Goal: Find specific page/section: Find specific page/section

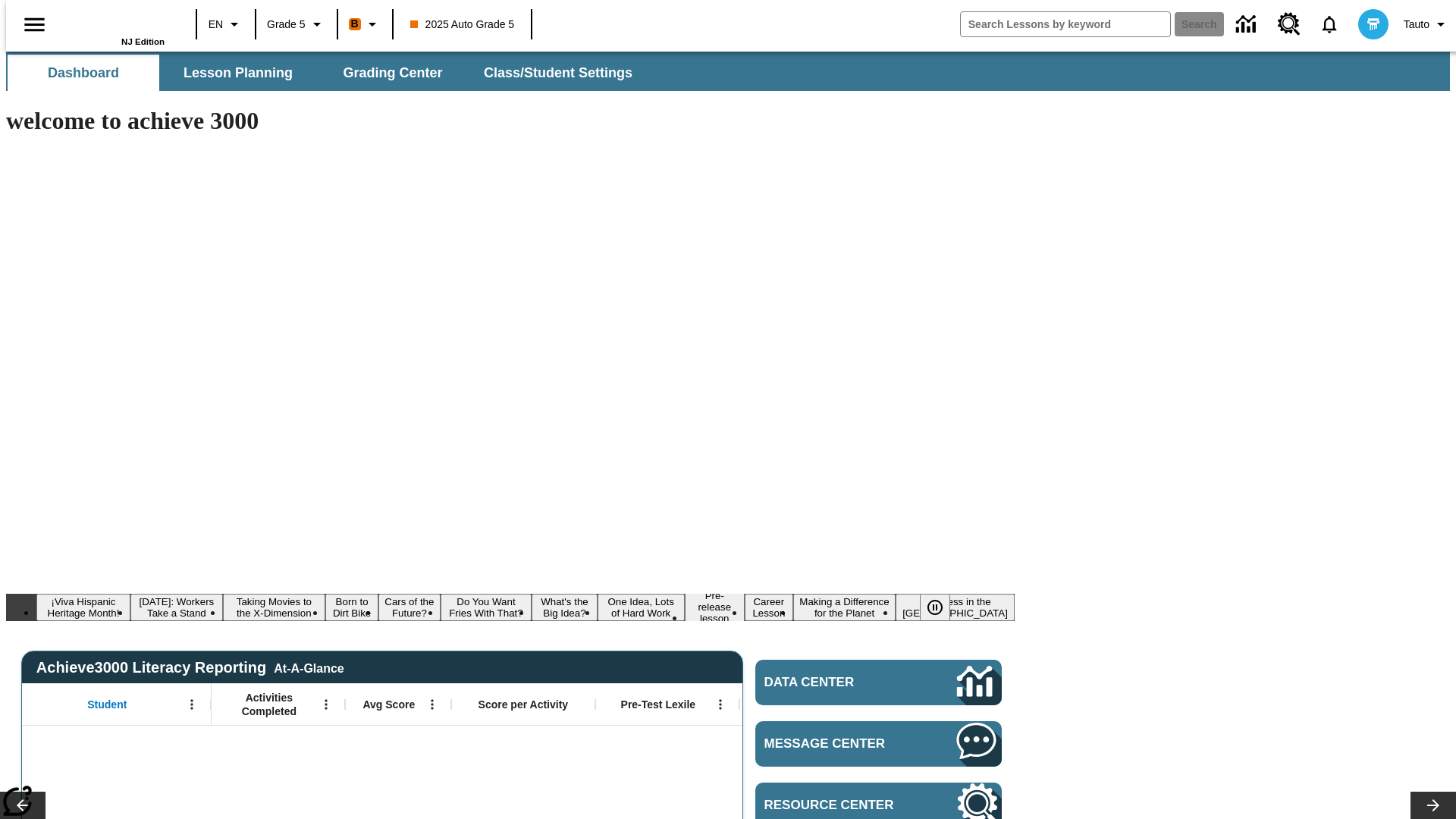
type input "-1"
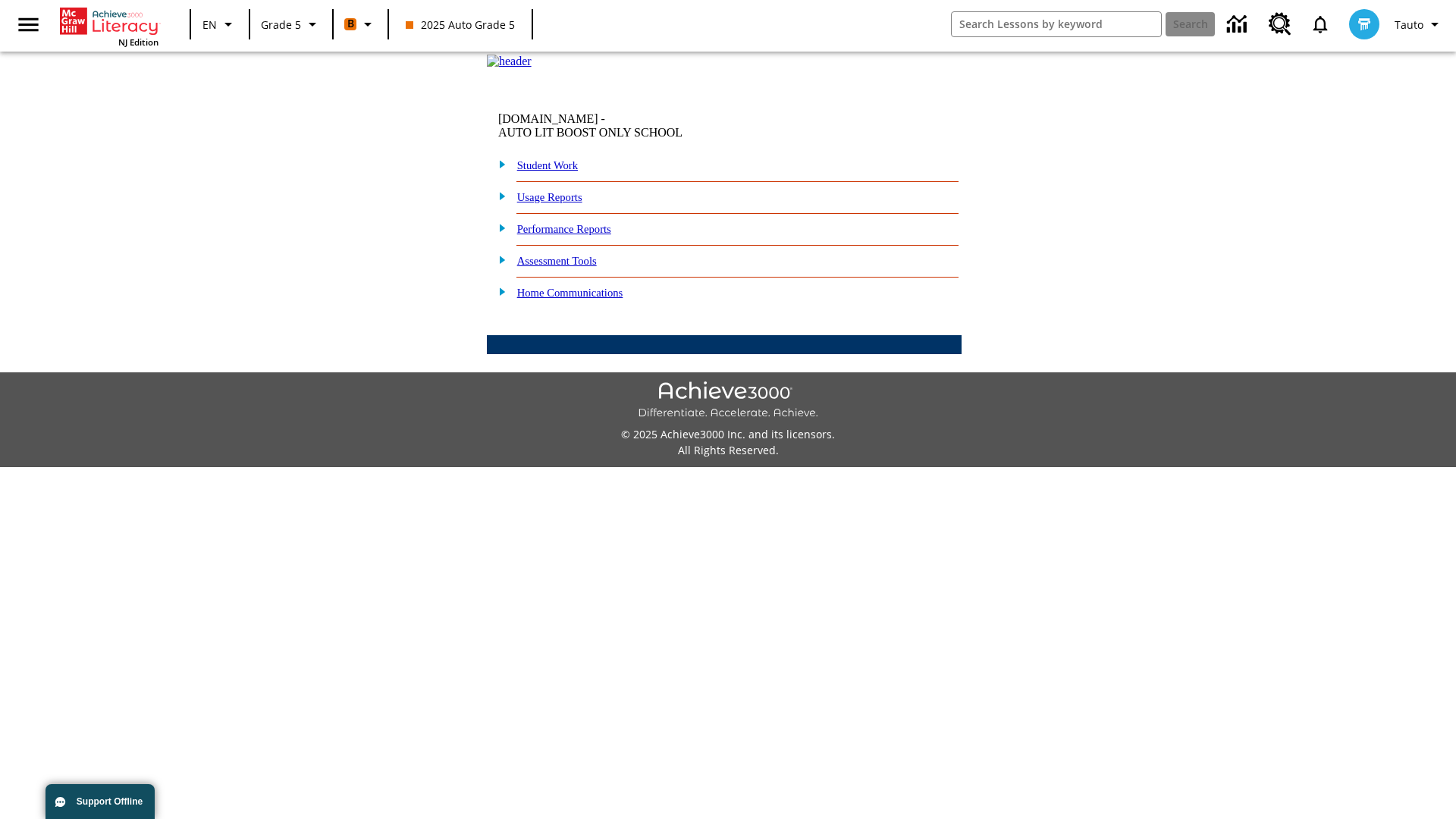
click at [557, 172] on link "Student Work" at bounding box center [547, 165] width 61 height 13
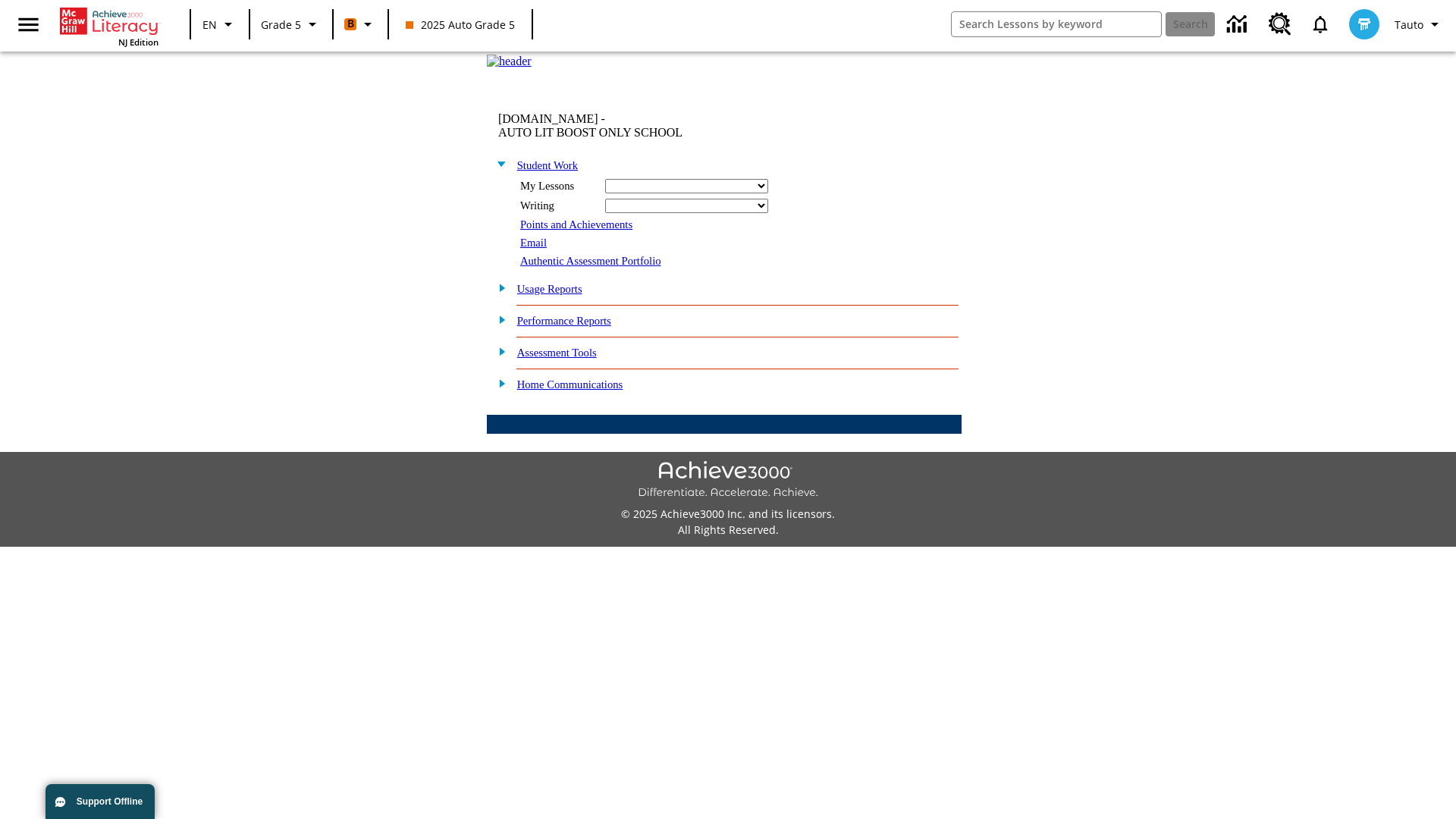
select select "/options/reports/?report_id=12&atype=22&section=2"
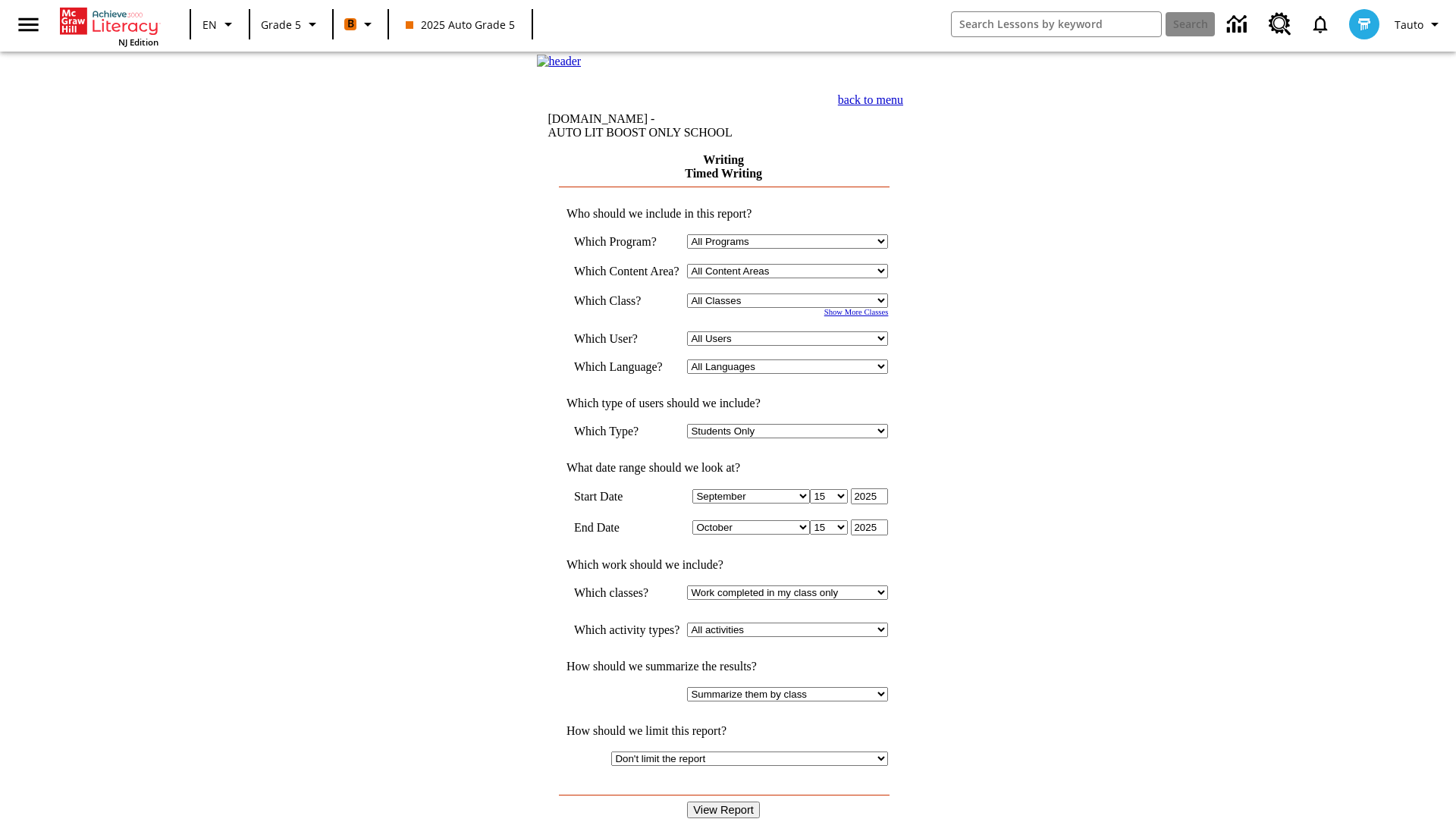
click at [792, 307] on select "Select a Class: All Classes 2025 Auto Grade 5 OL 2025 Auto Grade 6" at bounding box center [787, 301] width 201 height 14
select select "11133131"
